Goal: Complete application form

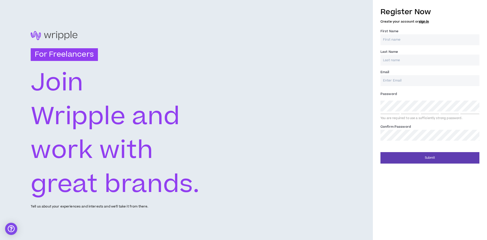
click at [448, 41] on input "First Name *" at bounding box center [429, 39] width 99 height 11
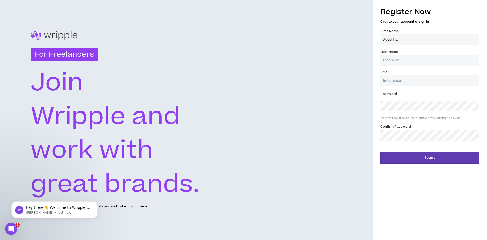
type input "Agostina"
type input "[PERSON_NAME]"
type input "[EMAIL_ADDRESS][DOMAIN_NAME]"
click at [372, 105] on div "For Freelancers [PERSON_NAME] and work with great brands. Tell us about your ex…" at bounding box center [243, 120] width 487 height 240
click at [416, 122] on div "Register Now Create your account or sign in First Name * Agostina Last Name * […" at bounding box center [429, 73] width 99 height 139
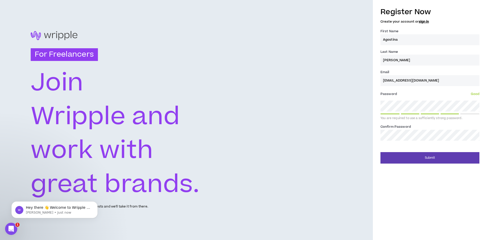
click at [380, 152] on button "Submit" at bounding box center [429, 157] width 99 height 11
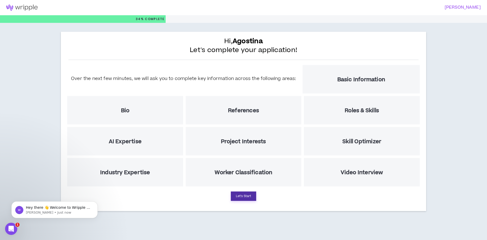
click at [246, 197] on button "Let's Start" at bounding box center [243, 195] width 25 height 9
select select "US"
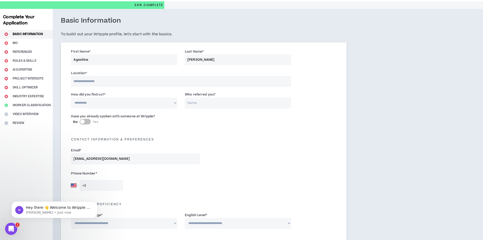
scroll to position [25, 0]
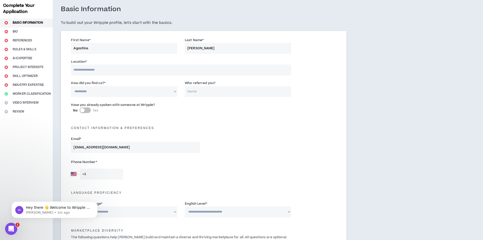
click at [153, 91] on select "**********" at bounding box center [124, 91] width 106 height 11
select select "*"
click at [71, 86] on select "**********" at bounding box center [124, 91] width 106 height 11
click at [244, 89] on input "Who referred you?" at bounding box center [238, 91] width 106 height 11
click at [252, 121] on div "Contact Information & preferences" at bounding box center [203, 125] width 273 height 11
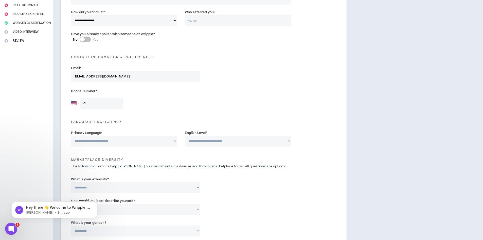
scroll to position [101, 0]
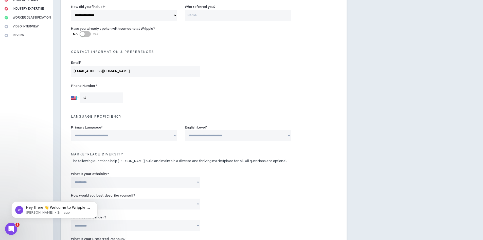
click at [71, 97] on select "[GEOGRAPHIC_DATA] [GEOGRAPHIC_DATA] [GEOGRAPHIC_DATA] [GEOGRAPHIC_DATA] [US_STA…" at bounding box center [75, 97] width 8 height 11
select select "AR"
click at [71, 92] on select "[GEOGRAPHIC_DATA] [GEOGRAPHIC_DATA] [GEOGRAPHIC_DATA] [GEOGRAPHIC_DATA] [US_STA…" at bounding box center [75, 97] width 8 height 11
type input "[PHONE_NUMBER]"
click at [142, 97] on div "[GEOGRAPHIC_DATA] [GEOGRAPHIC_DATA] [GEOGRAPHIC_DATA] [GEOGRAPHIC_DATA] [US_STA…" at bounding box center [135, 97] width 129 height 11
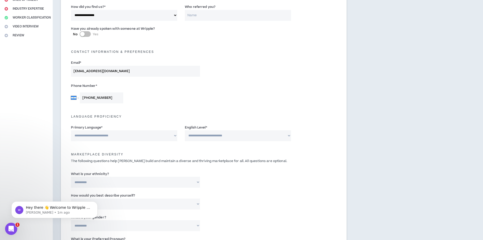
click at [148, 142] on div "**********" at bounding box center [203, 134] width 273 height 22
click at [144, 135] on select "**********" at bounding box center [124, 135] width 106 height 11
select select "*******"
click at [71, 130] on select "**********" at bounding box center [124, 135] width 106 height 11
click at [208, 138] on select "**********" at bounding box center [238, 135] width 106 height 11
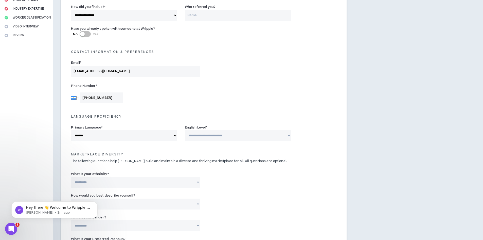
select select "*"
click at [185, 130] on select "**********" at bounding box center [238, 135] width 106 height 11
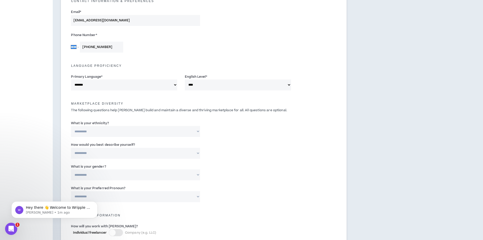
scroll to position [178, 0]
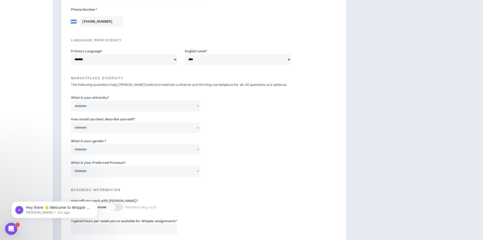
click at [145, 103] on select "**********" at bounding box center [135, 105] width 129 height 11
select select "**********"
click at [71, 100] on select "**********" at bounding box center [135, 105] width 129 height 11
click at [139, 128] on select "**********" at bounding box center [135, 127] width 129 height 11
click at [71, 122] on select "**********" at bounding box center [135, 127] width 129 height 11
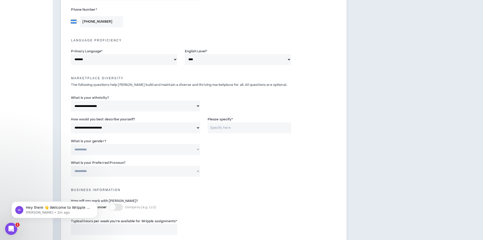
click at [220, 131] on input "Please specify *" at bounding box center [249, 127] width 83 height 11
click at [191, 130] on select "**********" at bounding box center [135, 127] width 129 height 11
select select "**********"
click at [71, 122] on select "**********" at bounding box center [135, 127] width 129 height 11
click at [144, 147] on select "**********" at bounding box center [135, 149] width 129 height 11
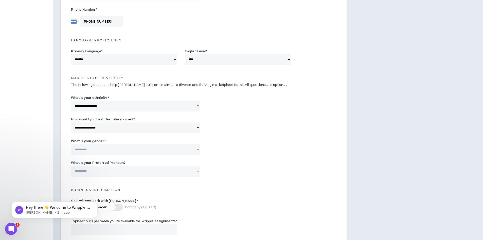
select select "*****"
click at [71, 144] on select "**********" at bounding box center [135, 149] width 129 height 11
click at [150, 171] on select "**********" at bounding box center [135, 171] width 129 height 11
select select "**********"
click at [71, 166] on select "**********" at bounding box center [135, 171] width 129 height 11
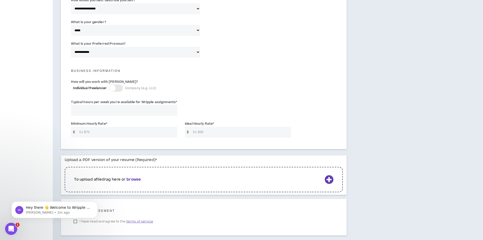
scroll to position [304, 0]
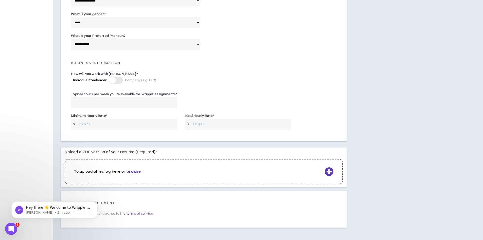
click at [117, 81] on div at bounding box center [116, 80] width 14 height 7
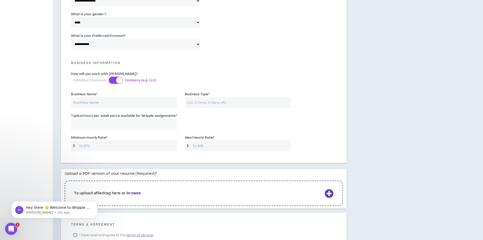
click at [117, 81] on div at bounding box center [119, 80] width 7 height 7
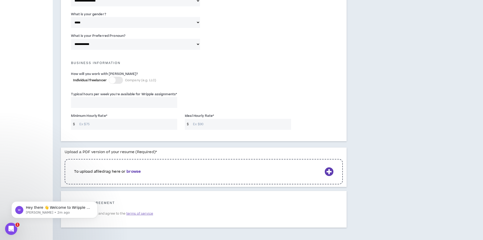
click at [120, 102] on input "Typical hours per week you're available for Wripple assignments *" at bounding box center [124, 102] width 106 height 11
type input "40"
click at [132, 121] on input "Minimum Hourly Rate *" at bounding box center [127, 124] width 100 height 11
click at [217, 115] on div "Ideal Hourly Rate * $" at bounding box center [238, 121] width 106 height 16
click at [221, 120] on input "Ideal Hourly Rate *" at bounding box center [240, 124] width 100 height 11
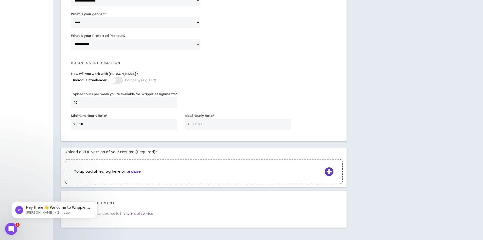
click at [107, 126] on input "30" at bounding box center [127, 124] width 100 height 11
type input "3"
type input "30"
click at [203, 122] on input "Ideal Hourly Rate *" at bounding box center [240, 124] width 100 height 11
type input "50"
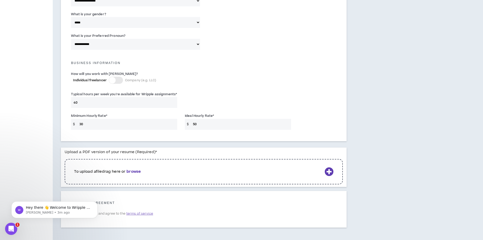
click at [130, 128] on input "30" at bounding box center [127, 124] width 100 height 11
type input "3"
type input "20"
click at [206, 124] on input "50" at bounding box center [240, 124] width 100 height 11
type input "5"
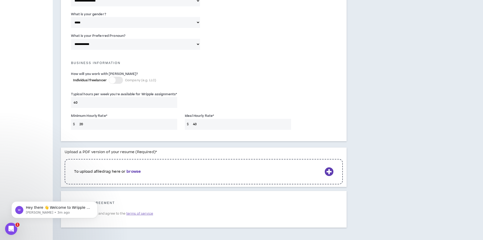
type input "40"
click at [233, 85] on div "How will you work with [PERSON_NAME]? Individual freelancer Company (e.g. LLC)" at bounding box center [158, 78] width 182 height 15
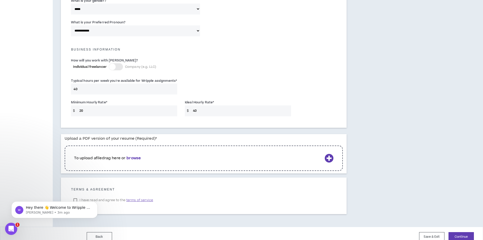
scroll to position [325, 0]
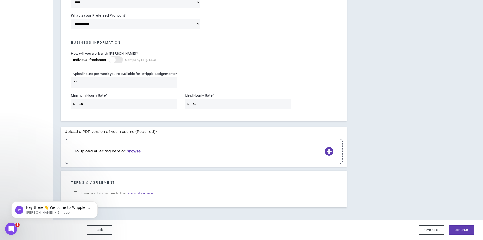
click at [136, 151] on b "browse" at bounding box center [134, 150] width 14 height 5
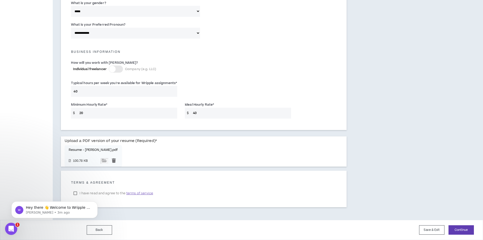
click at [76, 193] on body "Hey there 👋 Welcome to Wripple 🙌 Take a look around! If you have any questions,…" at bounding box center [54, 208] width 97 height 31
click html "Hey there 👋 Welcome to Wripple 🙌 Take a look around! If you have any questions,…"
click at [76, 194] on body "Hey there 👋 Welcome to Wripple 🙌 Take a look around! If you have any questions,…" at bounding box center [54, 208] width 97 height 31
click at [75, 194] on body "Hey there 👋 Welcome to Wripple 🙌 Take a look around! If you have any questions,…" at bounding box center [54, 208] width 97 height 31
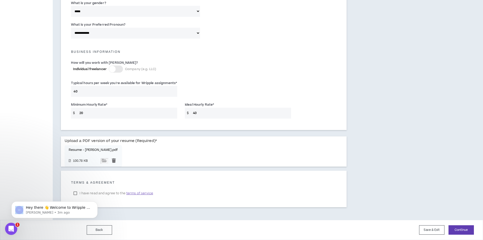
click at [75, 194] on body "Hey there 👋 Welcome to Wripple 🙌 Take a look around! If you have any questions,…" at bounding box center [54, 208] width 97 height 31
click at [89, 194] on body "Hey there 👋 Welcome to Wripple 🙌 Take a look around! If you have any questions,…" at bounding box center [54, 208] width 97 height 31
click at [76, 193] on body "Hey there 👋 Welcome to Wripple 🙌 Take a look around! If you have any questions,…" at bounding box center [54, 208] width 97 height 31
click at [143, 193] on span "terms of service" at bounding box center [139, 192] width 27 height 5
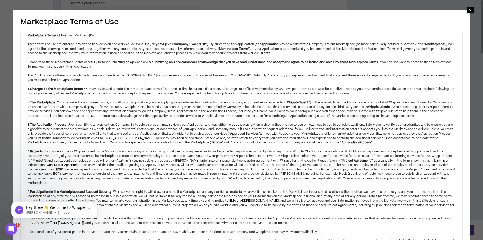
drag, startPoint x: 472, startPoint y: 10, endPoint x: 424, endPoint y: 33, distance: 52.9
click at [472, 10] on span "×" at bounding box center [470, 10] width 7 height 6
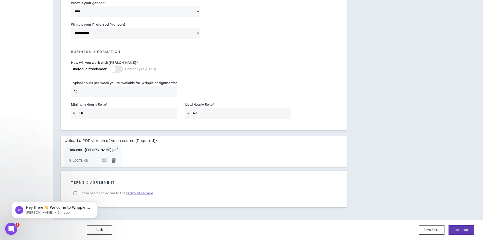
click at [77, 194] on div "Hey there 👋 Welcome to Wripple 🙌 Take a look around! If you have any questions,…" at bounding box center [54, 185] width 93 height 63
click at [75, 193] on div "Hey there 👋 Welcome to Wripple 🙌 Take a look around! If you have any questions,…" at bounding box center [54, 185] width 93 height 63
click at [136, 194] on span "terms of service" at bounding box center [139, 192] width 27 height 5
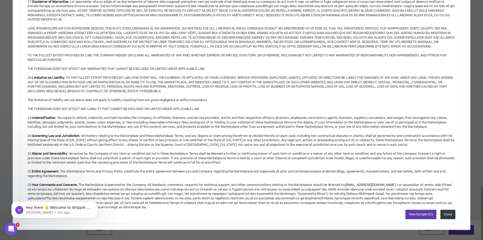
click at [448, 216] on button "Close" at bounding box center [448, 213] width 15 height 9
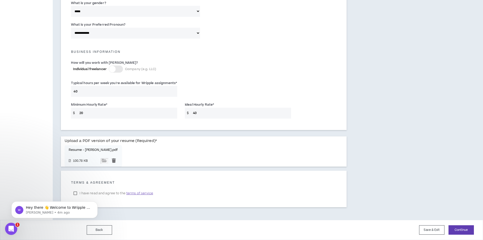
click at [76, 193] on div "Hey there 👋 Welcome to Wripple 🙌 Take a look around! If you have any questions,…" at bounding box center [54, 185] width 93 height 63
click at [467, 232] on button "Continue" at bounding box center [461, 229] width 25 height 9
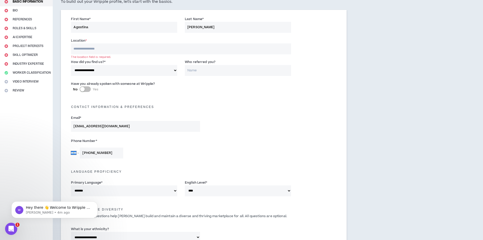
scroll to position [33, 0]
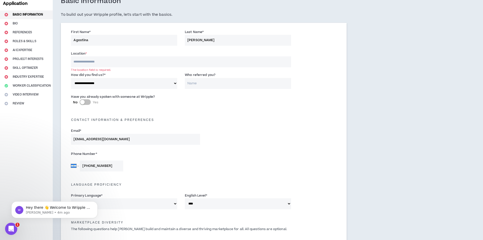
click at [145, 59] on input at bounding box center [181, 61] width 220 height 11
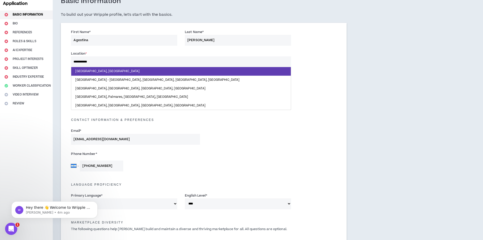
type input "**********"
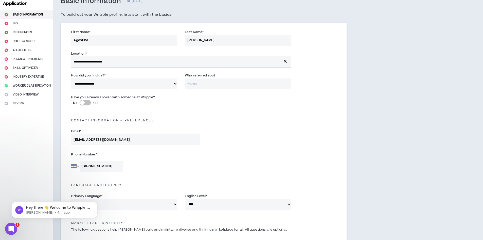
click at [312, 142] on div "Email * [EMAIL_ADDRESS][DOMAIN_NAME]" at bounding box center [203, 138] width 273 height 22
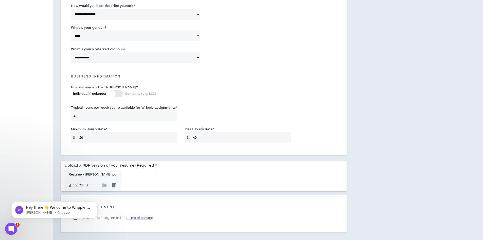
scroll to position [316, 0]
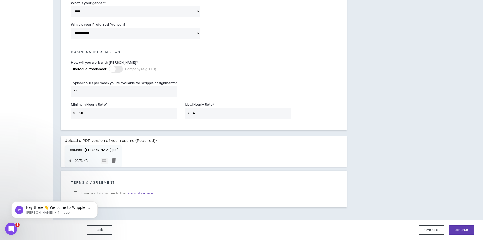
click at [75, 194] on body "Hey there 👋 Welcome to Wripple 🙌 Take a look around! If you have any questions,…" at bounding box center [54, 208] width 97 height 31
click at [468, 229] on button "Continue" at bounding box center [461, 229] width 25 height 9
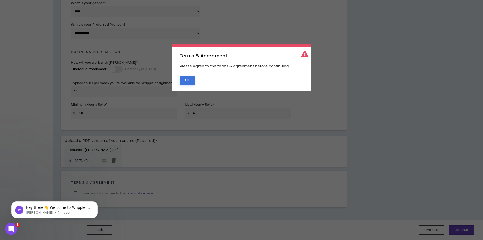
click at [186, 79] on button "Ok" at bounding box center [187, 80] width 15 height 9
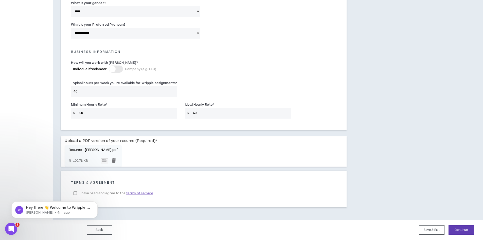
click at [76, 193] on body "Hey there 👋 Welcome to Wripple 🙌 Take a look around! If you have any questions,…" at bounding box center [54, 208] width 97 height 31
click html "Hey there 👋 Welcome to Wripple 🙌 Take a look around! If you have any questions,…"
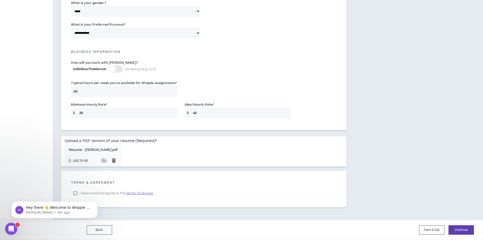
click html "Hey there 👋 Welcome to Wripple 🙌 Take a look around! If you have any questions,…"
click at [88, 193] on body "Hey there 👋 Welcome to Wripple 🙌 Take a look around! If you have any questions,…" at bounding box center [54, 208] width 97 height 31
click at [131, 194] on span "terms of service" at bounding box center [139, 192] width 27 height 5
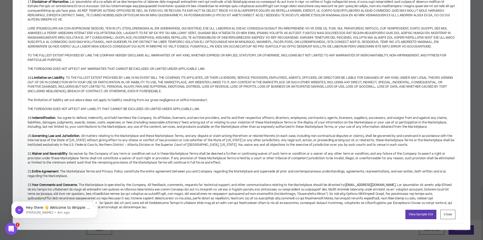
click at [75, 208] on p "Hey there 👋 Welcome to Wripple 🙌 Take a look around! If you have any questions,…" at bounding box center [58, 207] width 65 height 5
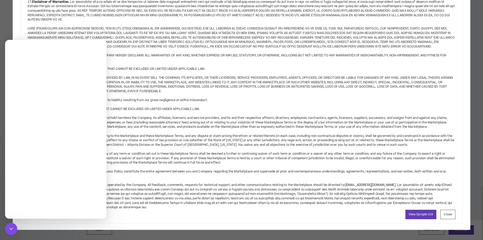
scroll to position [0, 0]
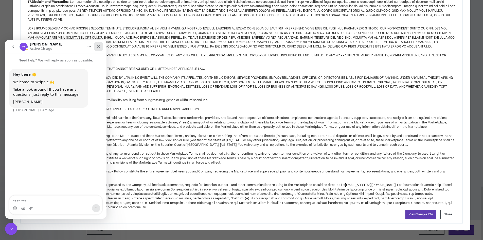
click at [100, 44] on div "Close" at bounding box center [98, 46] width 9 height 9
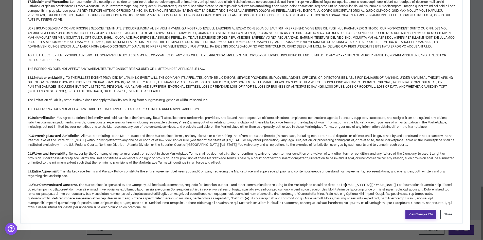
drag, startPoint x: 452, startPoint y: 213, endPoint x: 410, endPoint y: 216, distance: 42.4
click at [452, 213] on button "Close" at bounding box center [448, 213] width 15 height 9
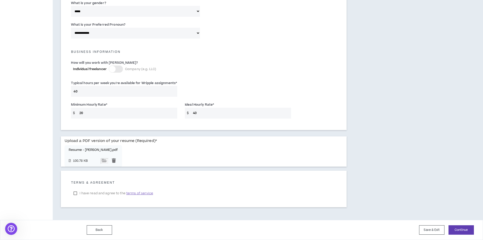
click at [75, 193] on label "I have read and agree to the terms of service" at bounding box center [113, 193] width 84 height 8
click at [456, 231] on button "Continue" at bounding box center [461, 229] width 25 height 9
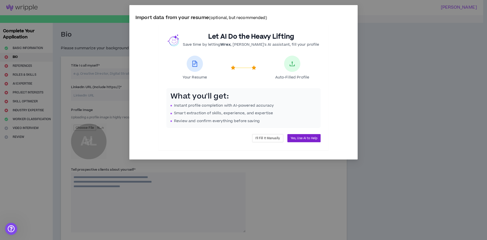
click at [299, 139] on span "Yes, Use AI to Help" at bounding box center [304, 138] width 27 height 5
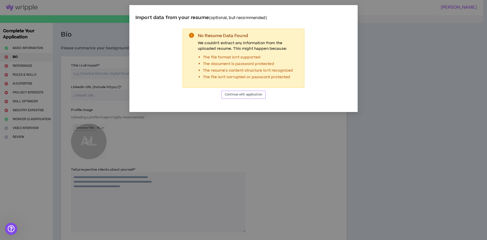
click at [256, 95] on span "Continue with application" at bounding box center [244, 94] width 38 height 5
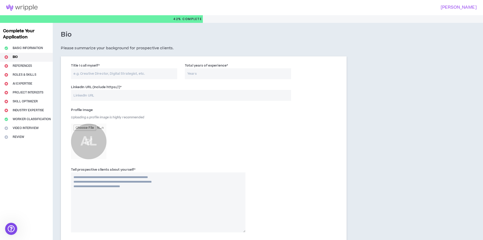
click at [118, 76] on input "Title I call myself *" at bounding box center [124, 73] width 106 height 11
type input "Graphic and Digital Designer"
click at [246, 72] on input "Total years of experience *" at bounding box center [238, 73] width 106 height 11
type input "4"
click at [176, 98] on input "LinkedIn URL (Include https://) *" at bounding box center [181, 95] width 220 height 11
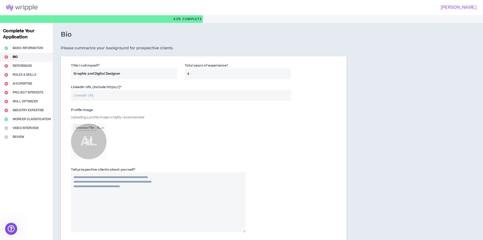
paste input "[URL][DOMAIN_NAME]"
type input "[URL][DOMAIN_NAME]"
click at [188, 113] on div "Profile Image Uploading a profile image is highly recommended AL" at bounding box center [158, 134] width 174 height 56
click at [86, 138] on input "file" at bounding box center [89, 142] width 36 height 36
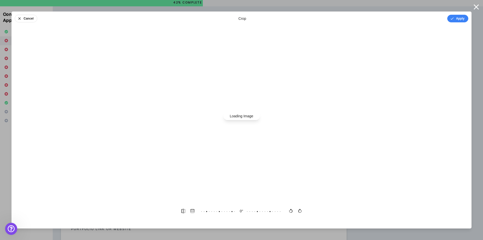
scroll to position [25, 0]
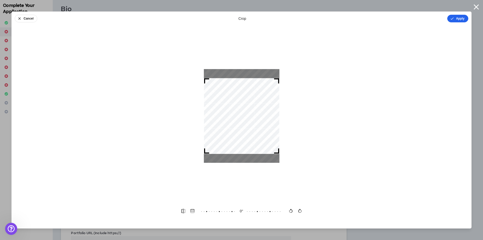
click at [463, 18] on button "Apply" at bounding box center [457, 19] width 21 height 8
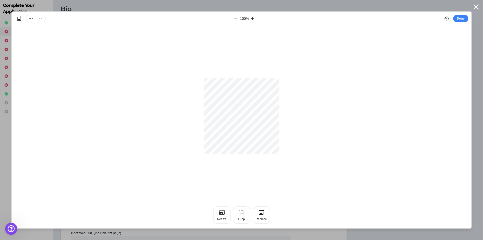
click at [463, 18] on button "Done" at bounding box center [460, 19] width 15 height 8
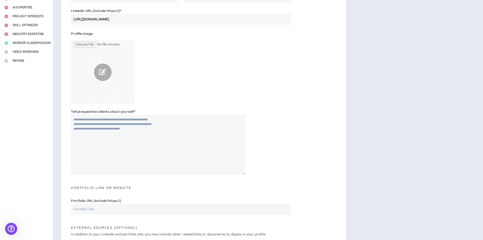
scroll to position [101, 0]
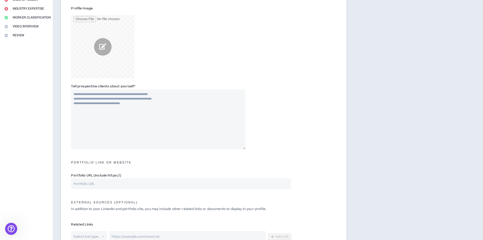
click at [185, 67] on div "Profile Image" at bounding box center [158, 41] width 174 height 74
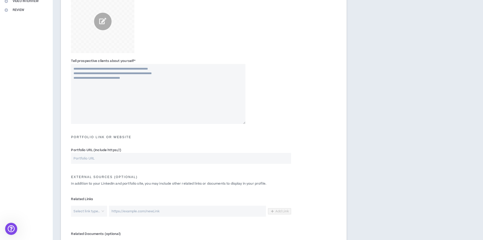
click at [260, 133] on div "Portfolio Link or Website" at bounding box center [203, 134] width 273 height 11
click at [278, 70] on div "Tell prospective clients about yourself *" at bounding box center [203, 92] width 273 height 71
click at [178, 163] on input "Portfolio URL (Include https://)" at bounding box center [181, 158] width 220 height 11
paste input "[URL][DOMAIN_NAME]"
type input "[URL][DOMAIN_NAME]"
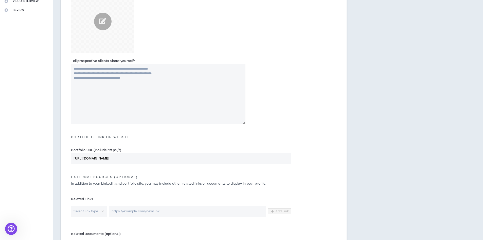
click at [297, 135] on div "Portfolio Link or Website" at bounding box center [203, 134] width 273 height 11
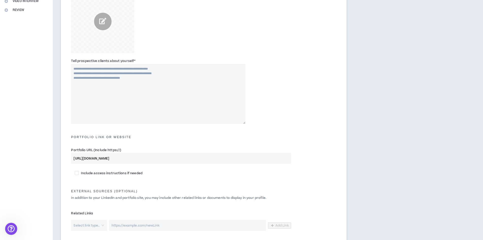
click at [355, 82] on div "Bio Please summarize your background for prospective clients. Title I call myse…" at bounding box center [204, 98] width 302 height 405
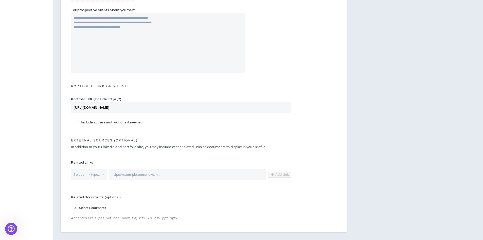
scroll to position [203, 0]
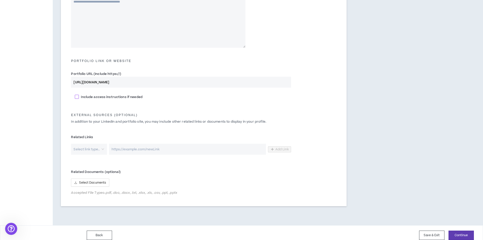
click at [119, 97] on span "Include access instructions if needed" at bounding box center [111, 97] width 65 height 5
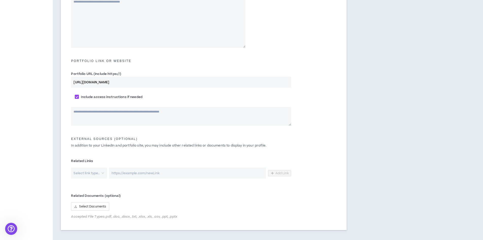
click at [119, 97] on span "Include access instructions if needed" at bounding box center [111, 97] width 65 height 5
checkbox input "*****"
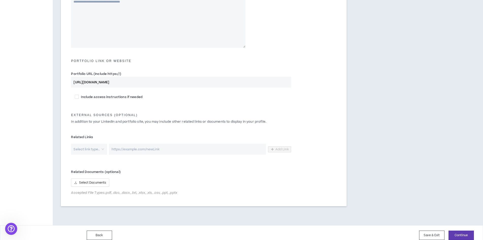
click at [91, 146] on input "search" at bounding box center [87, 149] width 27 height 11
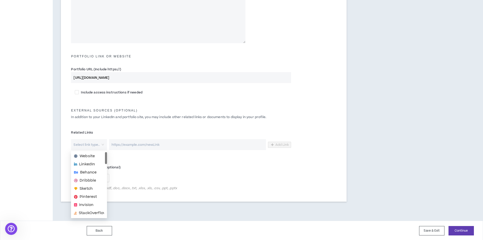
scroll to position [208, 0]
click at [94, 163] on span "LinkedIn" at bounding box center [87, 164] width 16 height 6
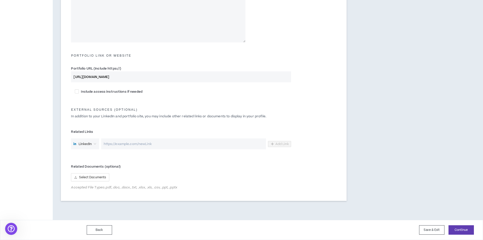
click at [129, 146] on input "url" at bounding box center [183, 143] width 165 height 11
paste input "[URL][DOMAIN_NAME]"
type input "[URL][DOMAIN_NAME]"
click at [285, 143] on span "Add Link" at bounding box center [282, 144] width 14 height 4
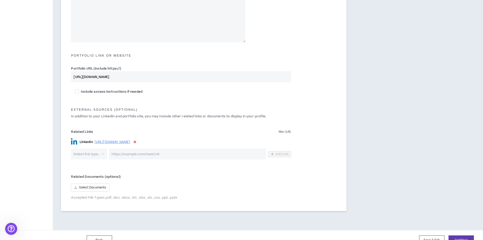
click at [93, 155] on input "search" at bounding box center [87, 153] width 27 height 11
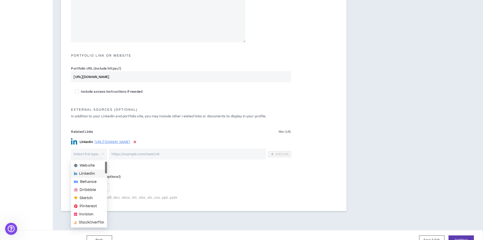
drag, startPoint x: 106, startPoint y: 169, endPoint x: 107, endPoint y: 160, distance: 8.7
click at [90, 164] on span "Website" at bounding box center [87, 166] width 15 height 6
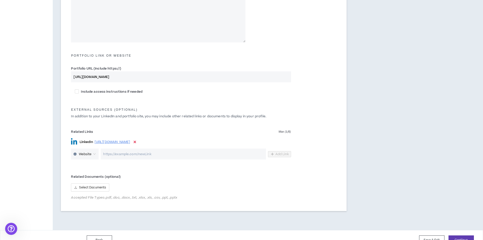
click at [128, 156] on input "url" at bounding box center [183, 153] width 165 height 11
paste input "[URL][DOMAIN_NAME]"
type input "[URL][DOMAIN_NAME]"
click at [284, 154] on span "Add Link" at bounding box center [282, 154] width 14 height 4
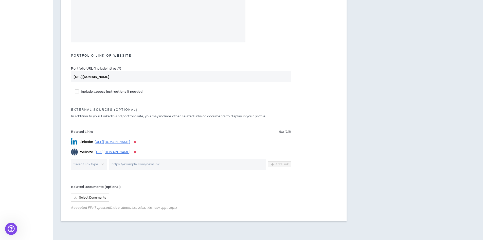
click at [319, 153] on div "Related Links Max ( 2 / 8 ) LinkedIn [URL][DOMAIN_NAME] Website [URL][DOMAIN_NA…" at bounding box center [203, 149] width 273 height 48
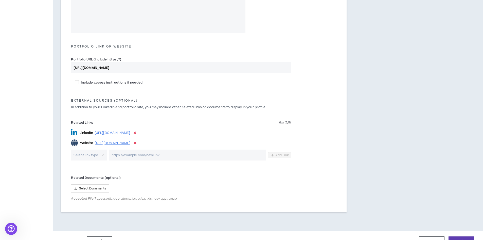
scroll to position [229, 0]
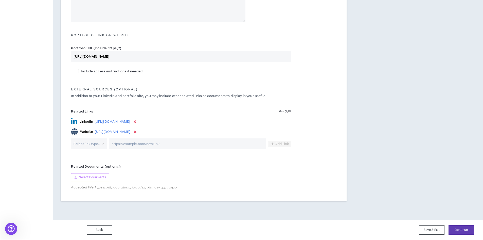
click at [97, 179] on span "Select Documents" at bounding box center [92, 177] width 27 height 5
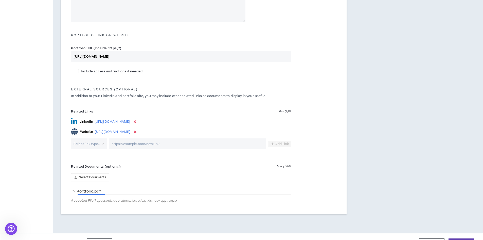
click at [136, 130] on icon at bounding box center [135, 132] width 3 height 4
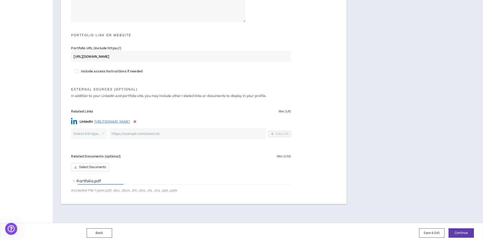
click at [136, 121] on icon at bounding box center [135, 122] width 3 height 4
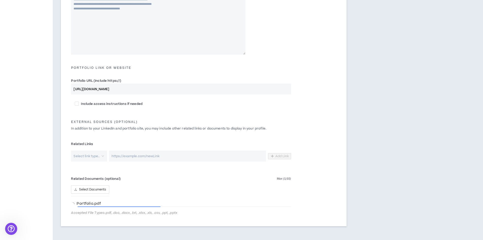
scroll to position [221, 0]
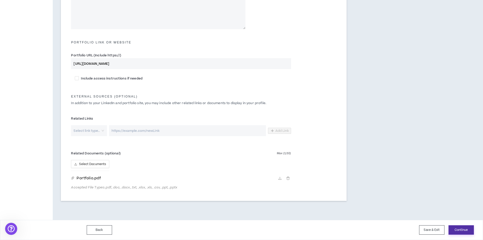
click at [463, 228] on button "Continue" at bounding box center [461, 229] width 25 height 9
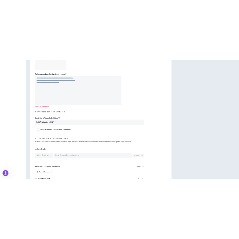
scroll to position [134, 0]
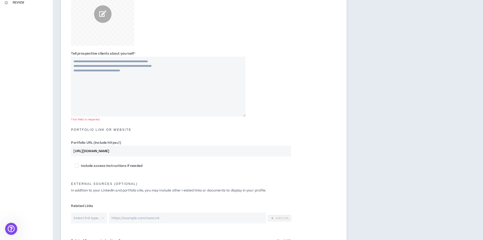
drag, startPoint x: 149, startPoint y: 73, endPoint x: 111, endPoint y: 72, distance: 37.3
click at [111, 72] on textarea "Tell prospective clients about yourself *" at bounding box center [158, 87] width 174 height 60
drag, startPoint x: 74, startPoint y: 62, endPoint x: 125, endPoint y: 70, distance: 51.2
click at [124, 70] on textarea "Tell prospective clients about yourself *" at bounding box center [158, 87] width 174 height 60
drag, startPoint x: 137, startPoint y: 72, endPoint x: 97, endPoint y: 58, distance: 42.3
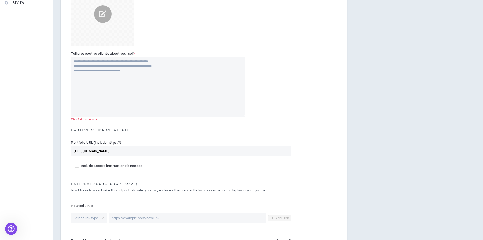
click at [89, 61] on textarea "Tell prospective clients about yourself *" at bounding box center [158, 87] width 174 height 60
drag, startPoint x: 71, startPoint y: 53, endPoint x: 155, endPoint y: 58, distance: 84.6
click at [155, 58] on div "Tell prospective clients about yourself * This field is required." at bounding box center [158, 83] width 182 height 65
copy label "Tell prospective clients about yourself *"
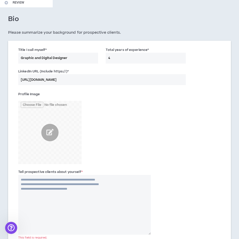
click at [83, 222] on textarea "Tell prospective clients about yourself *" at bounding box center [84, 205] width 133 height 60
click at [98, 197] on textarea "Tell prospective clients about yourself *" at bounding box center [84, 205] width 133 height 60
paste textarea "**********"
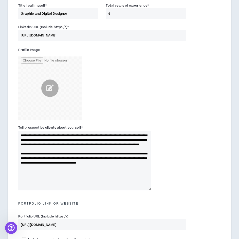
scroll to position [185, 0]
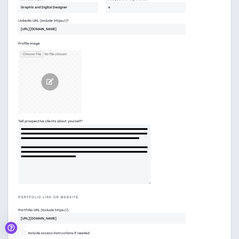
click at [51, 166] on textarea "**********" at bounding box center [84, 155] width 133 height 60
paste textarea "**********"
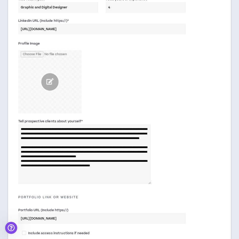
click at [52, 167] on textarea "**********" at bounding box center [84, 155] width 133 height 60
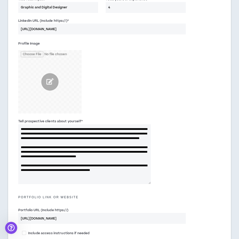
type textarea "**********"
drag, startPoint x: 211, startPoint y: 148, endPoint x: 89, endPoint y: 152, distance: 122.1
click at [211, 148] on div "**********" at bounding box center [119, 152] width 210 height 71
click at [91, 170] on textarea "**********" at bounding box center [84, 155] width 133 height 60
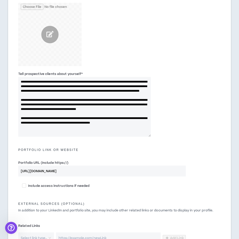
scroll to position [236, 0]
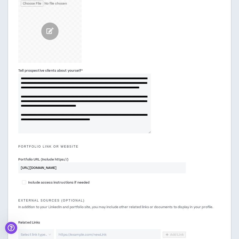
click at [141, 130] on textarea "**********" at bounding box center [84, 104] width 133 height 60
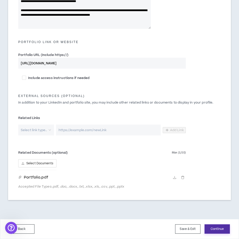
click at [218, 228] on button "Continue" at bounding box center [217, 229] width 25 height 9
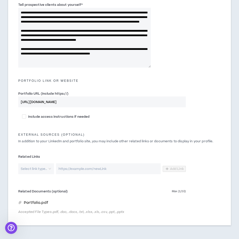
scroll to position [327, 0]
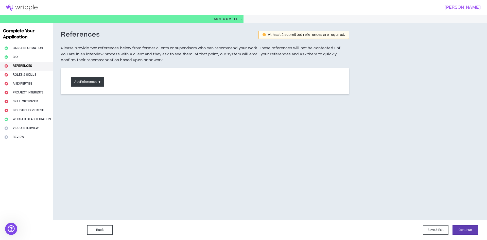
click at [84, 83] on button "Add References" at bounding box center [87, 81] width 33 height 9
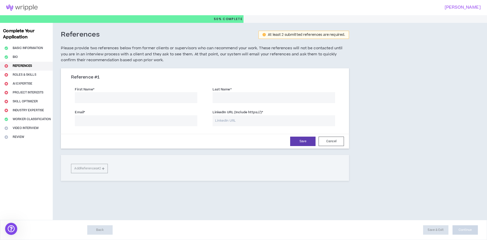
click at [87, 97] on input "First Name *" at bounding box center [136, 97] width 123 height 11
click at [100, 169] on div "Reference # 1 First Name * Last Name * Email * LinkedIn URL (Include https://) …" at bounding box center [205, 124] width 288 height 112
click at [143, 131] on form "First Name * The first name field is required. Last Name * Email * LinkedIn URL…" at bounding box center [204, 116] width 275 height 64
click at [134, 100] on input "First Name *" at bounding box center [136, 97] width 123 height 11
type input "M"
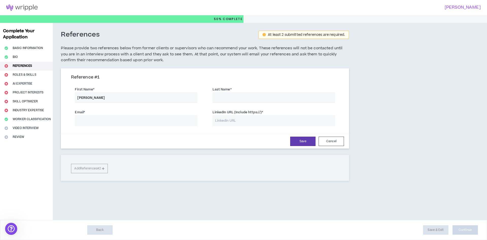
type input "[PERSON_NAME]"
click at [219, 97] on input "DiNezza" at bounding box center [274, 97] width 123 height 11
type input "Di Nezza"
click at [169, 121] on input "Email *" at bounding box center [136, 120] width 123 height 11
type input "f"
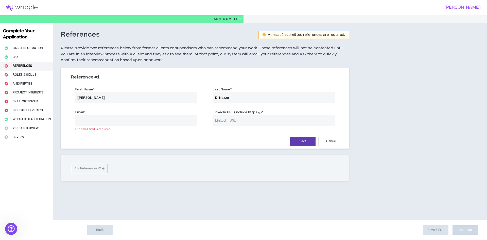
type input "N"
drag, startPoint x: 140, startPoint y: 95, endPoint x: 84, endPoint y: 88, distance: 56.4
click at [84, 88] on div "First Name * [PERSON_NAME]" at bounding box center [136, 94] width 123 height 16
type input "F"
drag, startPoint x: 231, startPoint y: 97, endPoint x: 199, endPoint y: 95, distance: 31.8
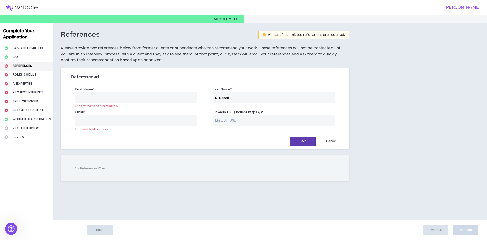
click at [199, 95] on div "First Name * The first name field is required. Last Name * [PERSON_NAME]" at bounding box center [204, 95] width 275 height 23
click at [198, 83] on div "Reference # 1" at bounding box center [205, 79] width 268 height 9
click at [183, 95] on input "First Name *" at bounding box center [136, 97] width 123 height 11
type input "[PERSON_NAME]"
click at [221, 98] on input "[PERSON_NAME]" at bounding box center [274, 97] width 123 height 11
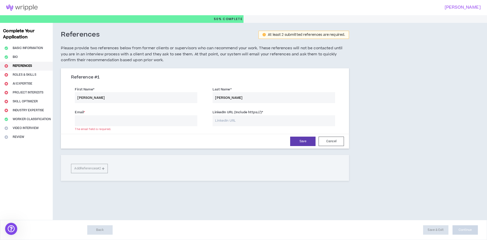
type input "[PERSON_NAME]"
click at [170, 122] on input "Email *" at bounding box center [136, 120] width 123 height 11
type input "[PERSON_NAME][EMAIL_ADDRESS][DOMAIN_NAME]"
click at [298, 142] on button "Save" at bounding box center [302, 140] width 25 height 9
click at [258, 119] on input "LinkedIn URL (Include https://) *" at bounding box center [274, 120] width 123 height 11
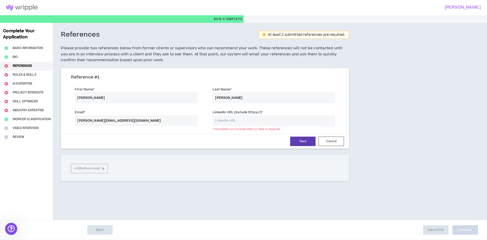
drag, startPoint x: 146, startPoint y: 120, endPoint x: 47, endPoint y: 123, distance: 98.4
click at [47, 123] on div "Complete Your Application Basic Information Bio References Roles & Skills AI Ex…" at bounding box center [243, 121] width 487 height 197
drag, startPoint x: 112, startPoint y: 97, endPoint x: 60, endPoint y: 97, distance: 51.5
click at [60, 97] on div "References At least 2 submitted references are required. Please provide two ref…" at bounding box center [205, 114] width 304 height 183
drag, startPoint x: 275, startPoint y: 94, endPoint x: 172, endPoint y: 97, distance: 103.8
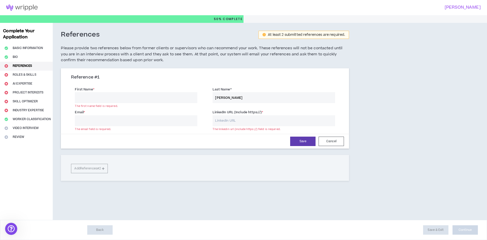
click at [172, 97] on div "First Name * The first name field is required. Last Name * [PERSON_NAME]" at bounding box center [204, 95] width 275 height 23
click at [143, 100] on input "First Name *" at bounding box center [136, 97] width 123 height 11
click at [158, 86] on div "First Name * The first name field is required." at bounding box center [136, 94] width 123 height 16
click at [334, 143] on button "Cancel" at bounding box center [331, 140] width 25 height 9
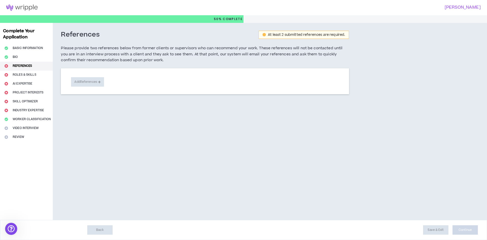
click at [334, 143] on div "References At least 2 submitted references are required. Please provide two ref…" at bounding box center [235, 121] width 365 height 197
click at [461, 228] on button "Continue" at bounding box center [464, 229] width 25 height 9
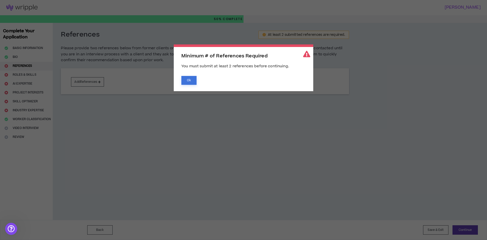
click at [194, 82] on button "Ok" at bounding box center [188, 80] width 15 height 9
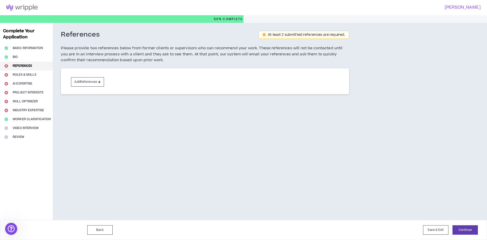
click at [31, 74] on div "Complete Your Application Basic Information Bio References Roles & Skills AI Ex…" at bounding box center [26, 121] width 53 height 197
click at [93, 82] on button "Add References" at bounding box center [87, 81] width 33 height 9
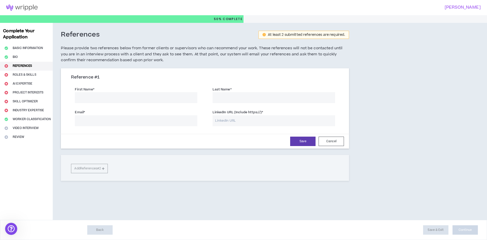
click at [91, 99] on input "First Name *" at bounding box center [136, 97] width 123 height 11
type input "[PERSON_NAME]"
type input "L"
click at [90, 99] on input "[PERSON_NAME]" at bounding box center [136, 97] width 123 height 11
type input "D"
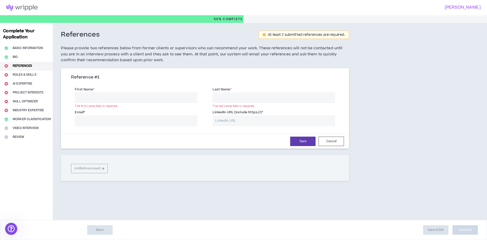
click at [385, 81] on div "References At least 2 submitted references are required. Please provide two ref…" at bounding box center [235, 121] width 365 height 197
click at [38, 90] on div "Complete Your Application Basic Information Bio References Roles & Skills AI Ex…" at bounding box center [26, 121] width 53 height 197
click at [30, 128] on div "Complete Your Application Basic Information Bio References Roles & Skills AI Ex…" at bounding box center [26, 121] width 53 height 197
click at [93, 100] on input "First Name *" at bounding box center [136, 97] width 123 height 11
click at [295, 139] on button "Save" at bounding box center [302, 140] width 25 height 9
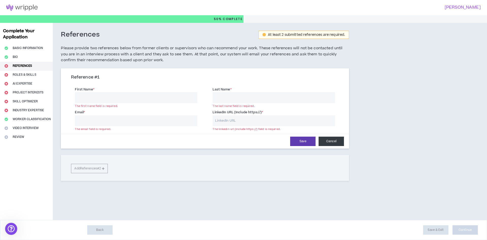
click at [334, 143] on button "Cancel" at bounding box center [331, 140] width 25 height 9
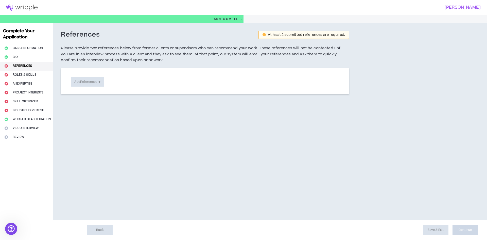
click at [432, 229] on button "Save & Exit" at bounding box center [435, 229] width 25 height 9
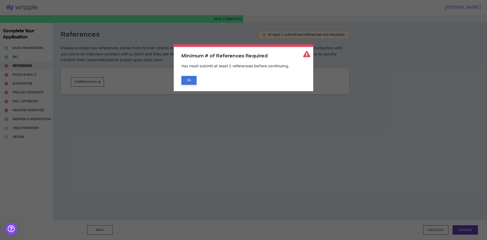
click at [193, 81] on button "Ok" at bounding box center [188, 80] width 15 height 9
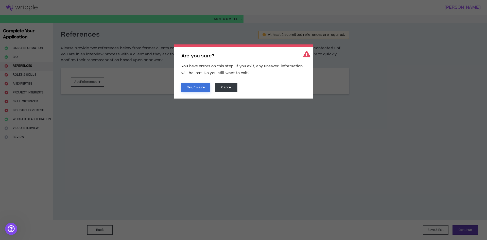
click at [200, 88] on button "Yes, I'm sure" at bounding box center [195, 87] width 29 height 9
